Goal: Find specific page/section: Find specific page/section

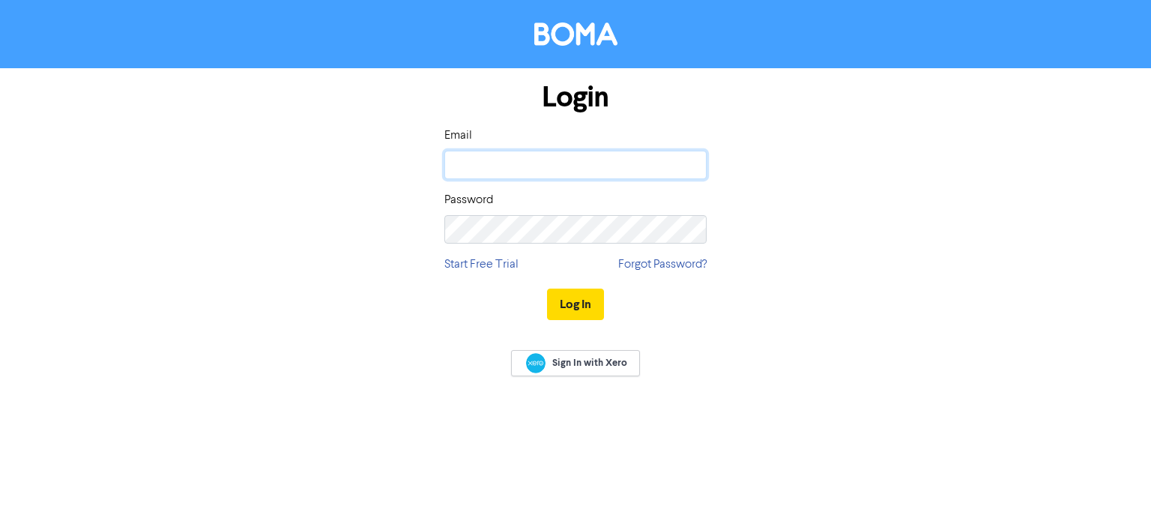
click at [704, 157] on input "email" at bounding box center [575, 165] width 262 height 28
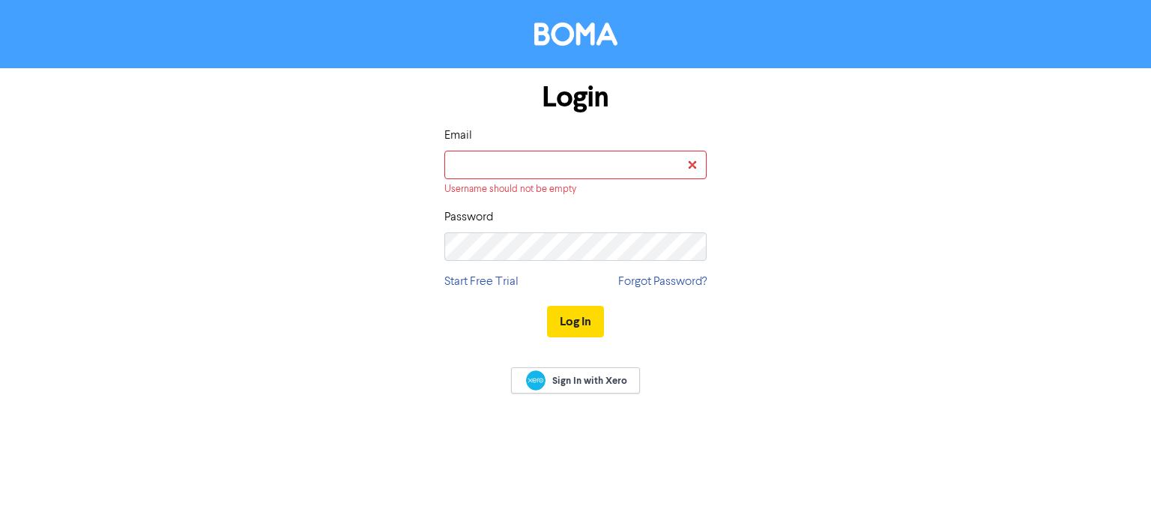
type input "[EMAIL_ADDRESS][PERSON_NAME][DOMAIN_NAME]"
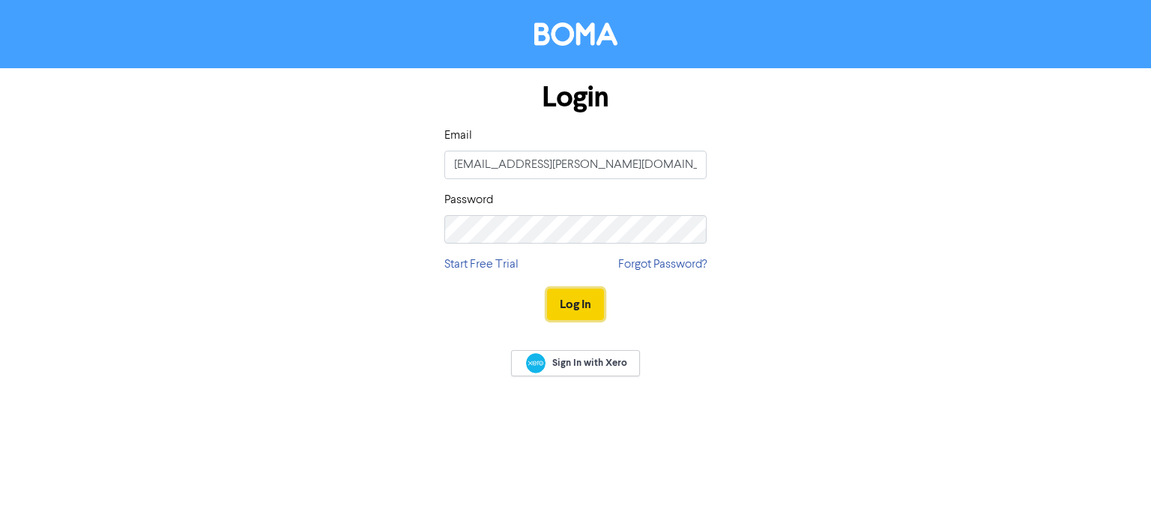
click at [575, 294] on button "Log In" at bounding box center [575, 303] width 57 height 31
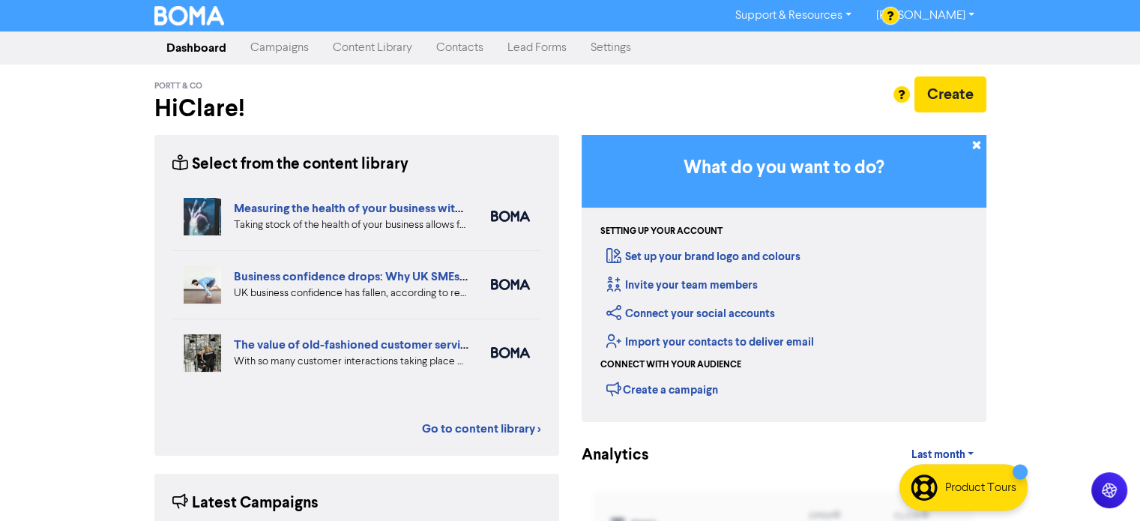
click at [616, 53] on link "Settings" at bounding box center [610, 48] width 64 height 30
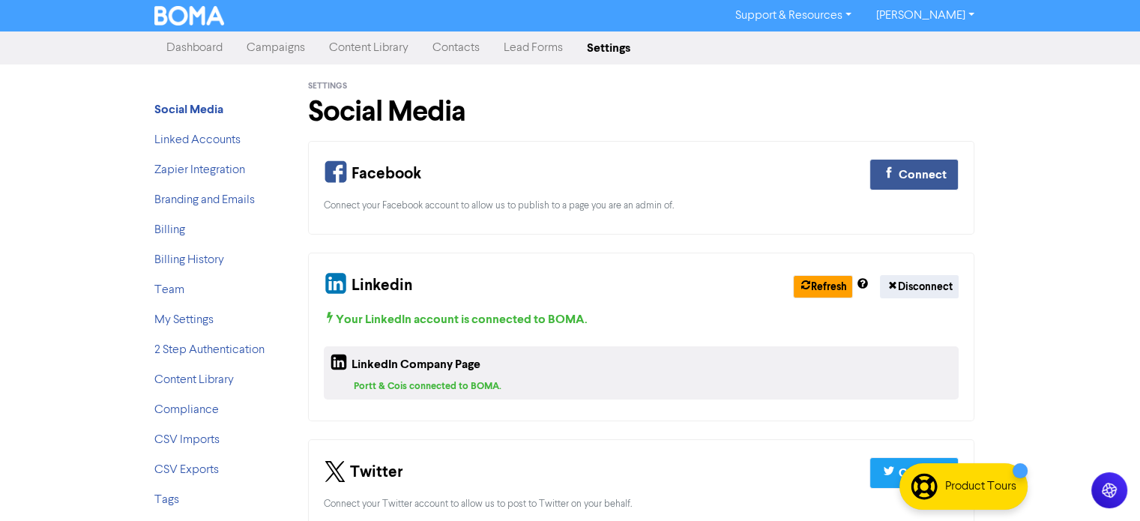
click at [542, 49] on link "Lead Forms" at bounding box center [533, 48] width 83 height 30
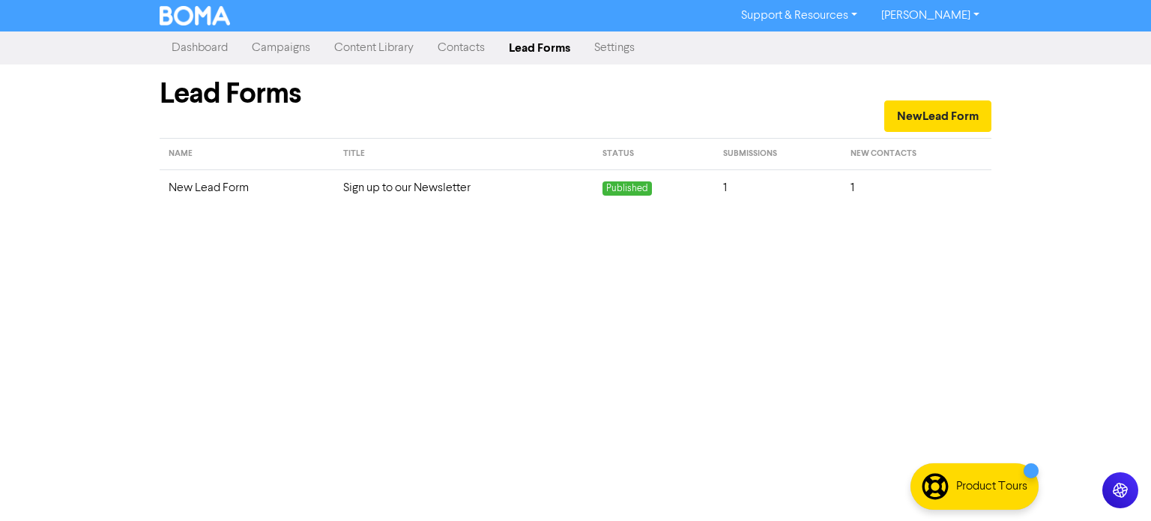
click at [426, 190] on td "Sign up to our Newsletter" at bounding box center [463, 187] width 259 height 37
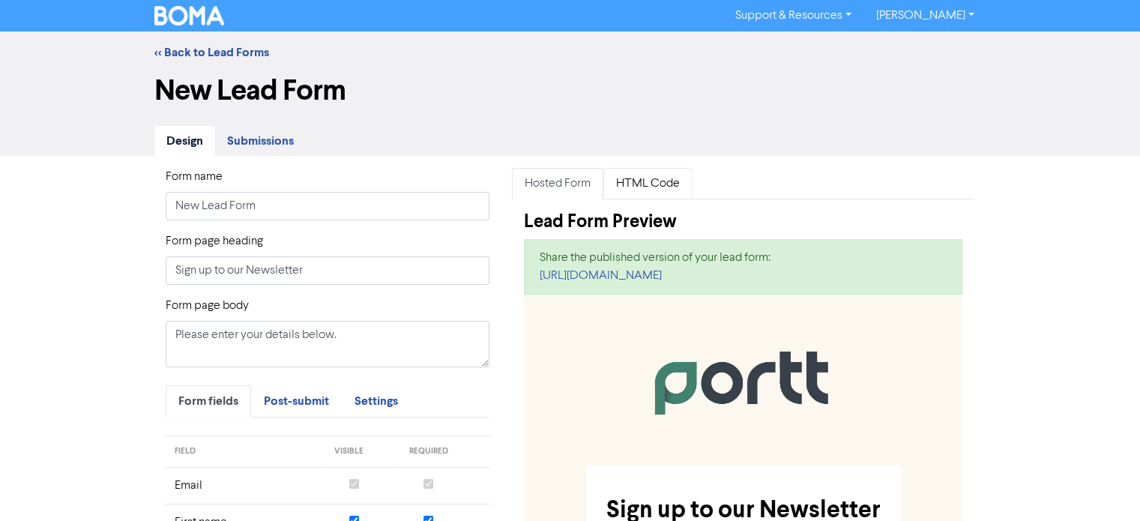
click at [644, 187] on link "HTML Code" at bounding box center [647, 183] width 89 height 31
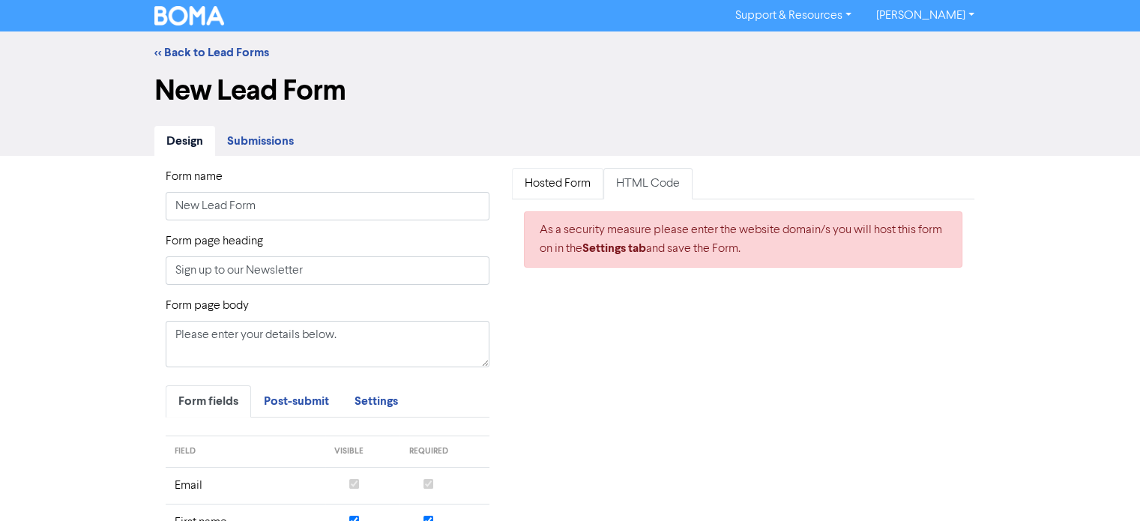
click at [566, 184] on link "Hosted Form" at bounding box center [557, 183] width 91 height 31
